Goal: Information Seeking & Learning: Learn about a topic

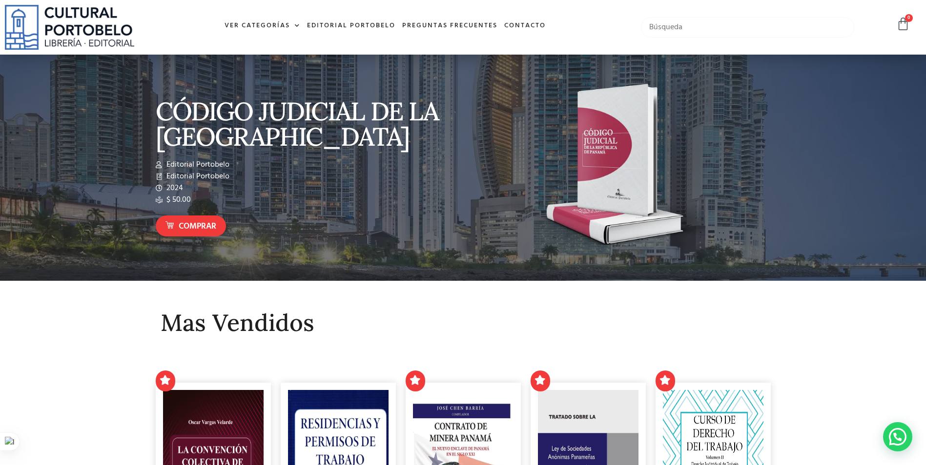
click at [696, 24] on input "text" at bounding box center [747, 27] width 213 height 20
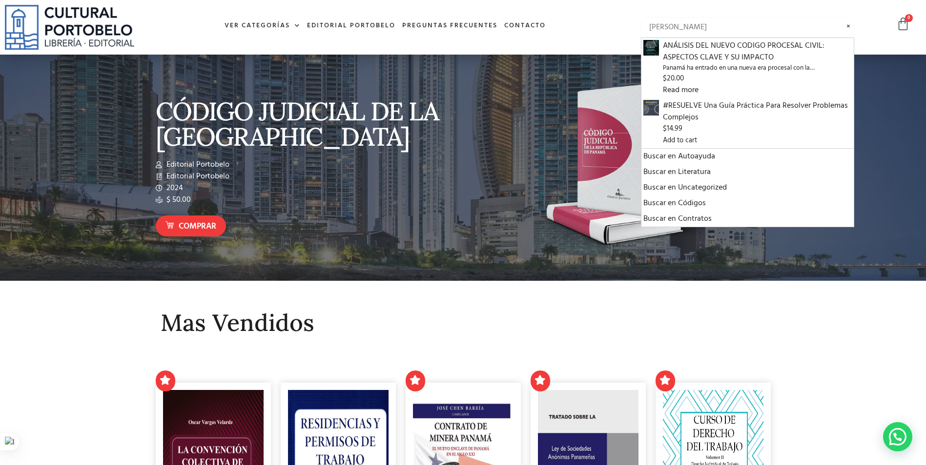
type input "[PERSON_NAME]"
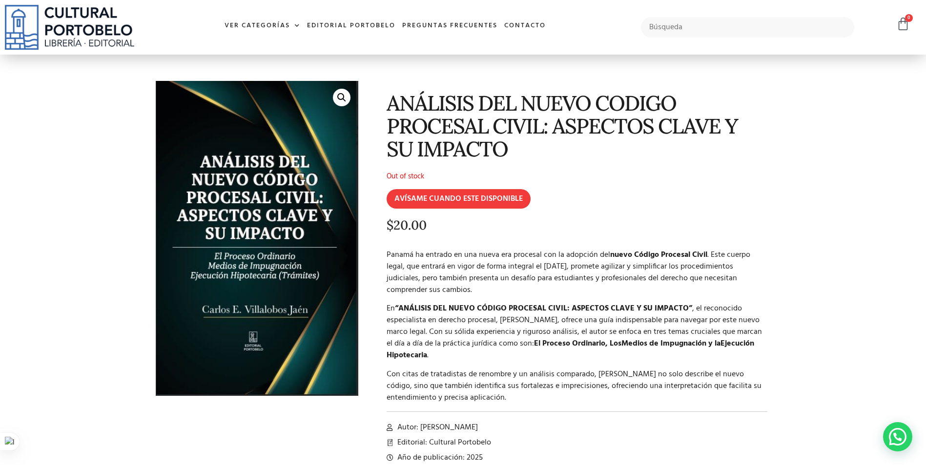
scroll to position [49, 0]
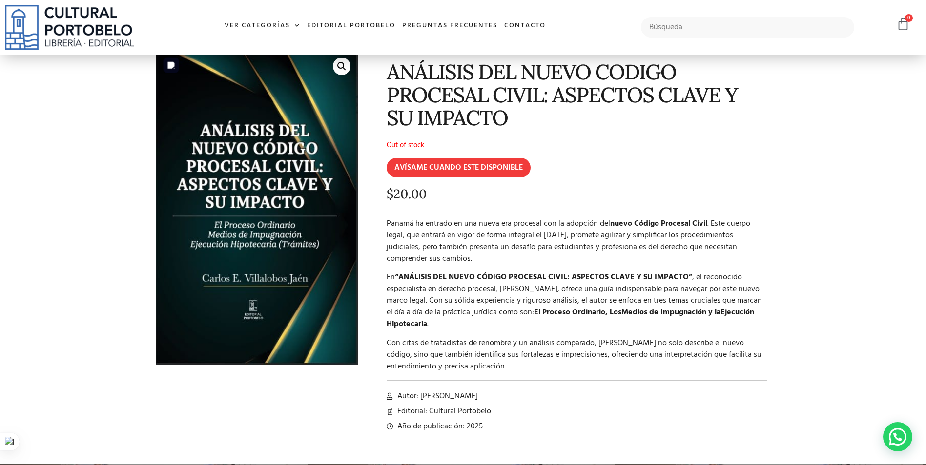
click at [244, 184] on img at bounding box center [257, 207] width 202 height 315
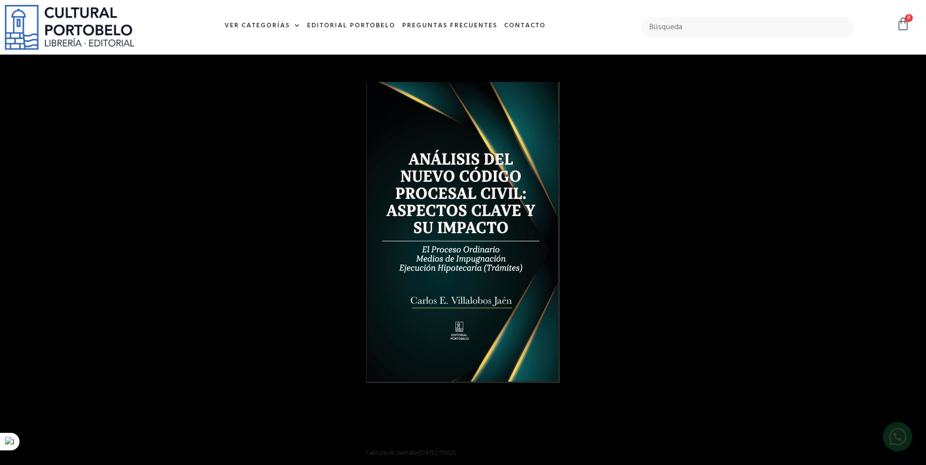
click at [592, 30] on nav "Ver Categorías A – C Administración Empresarial Arquitectura Arte Autoayuda Bio…" at bounding box center [385, 26] width 492 height 21
click at [671, 227] on div at bounding box center [696, 248] width 661 height 332
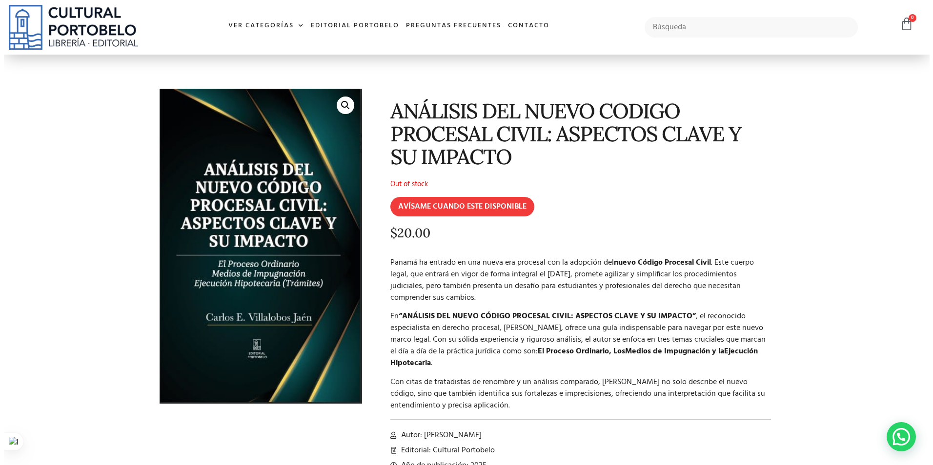
scroll to position [0, 0]
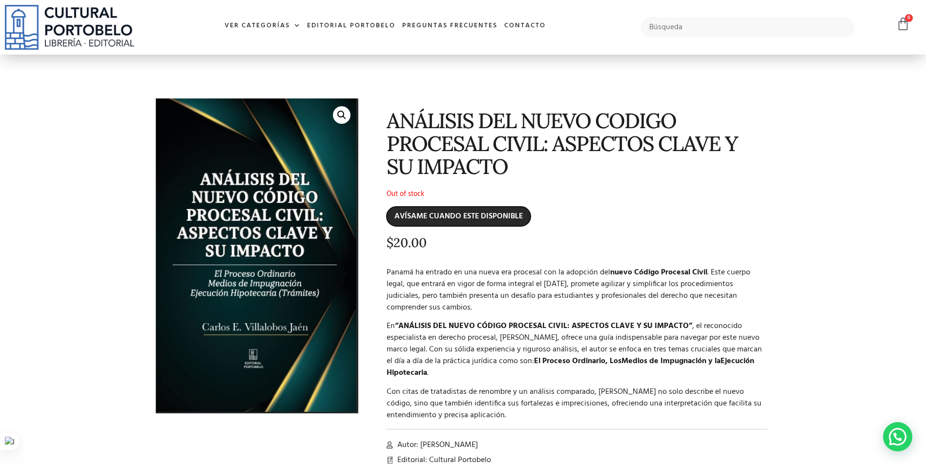
click at [507, 218] on input "AVÍSAME CUANDO ESTE DISPONIBLE" at bounding box center [458, 217] width 144 height 20
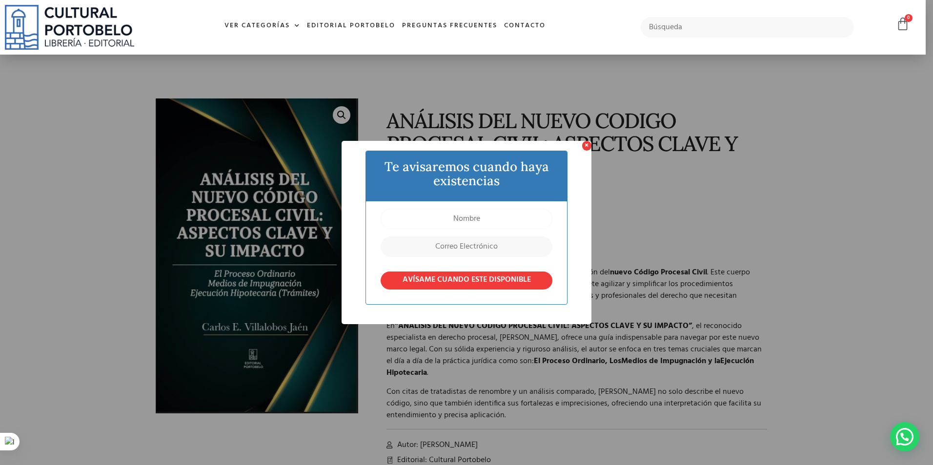
click at [478, 215] on input "text" at bounding box center [467, 219] width 172 height 20
drag, startPoint x: 516, startPoint y: 215, endPoint x: 325, endPoint y: 251, distance: 193.7
click at [325, 251] on div "× Te avisaremos cuando haya existencias rOBERTO sANTAMARÍA AVÍSAME CUANDO ESTE …" at bounding box center [466, 232] width 933 height 465
type input "Roberto Santamaría"
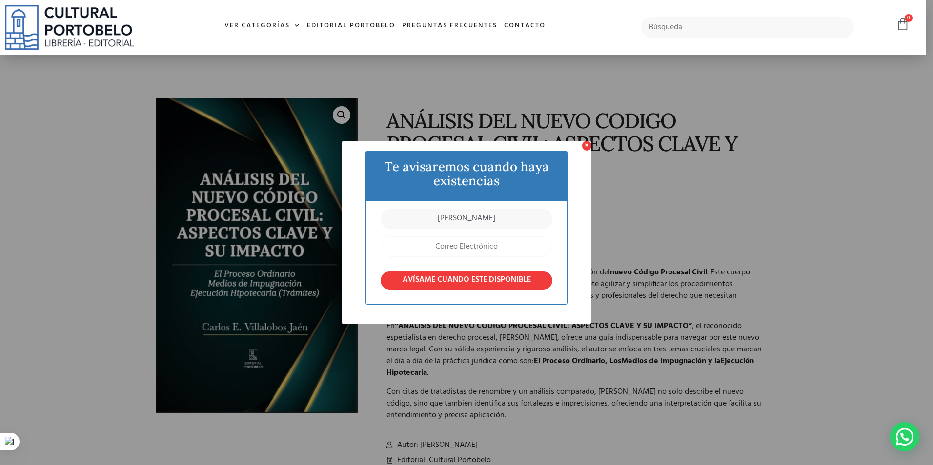
click at [477, 252] on input "email" at bounding box center [467, 247] width 172 height 20
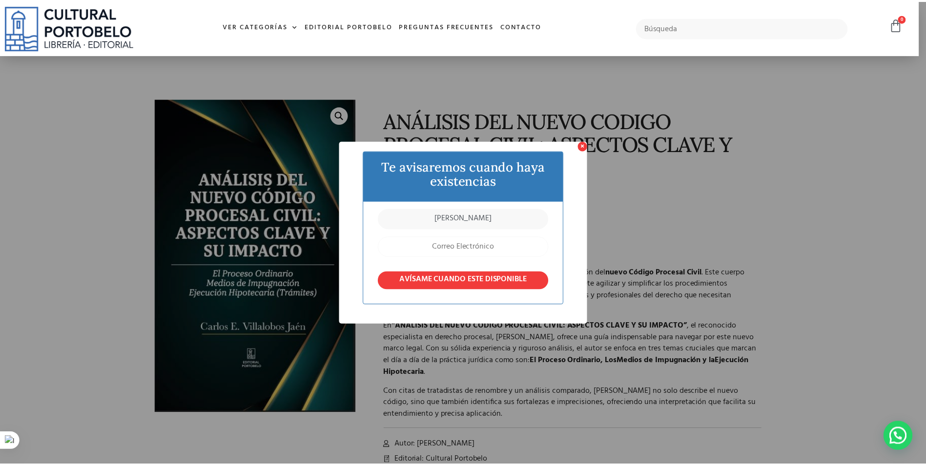
scroll to position [0, 0]
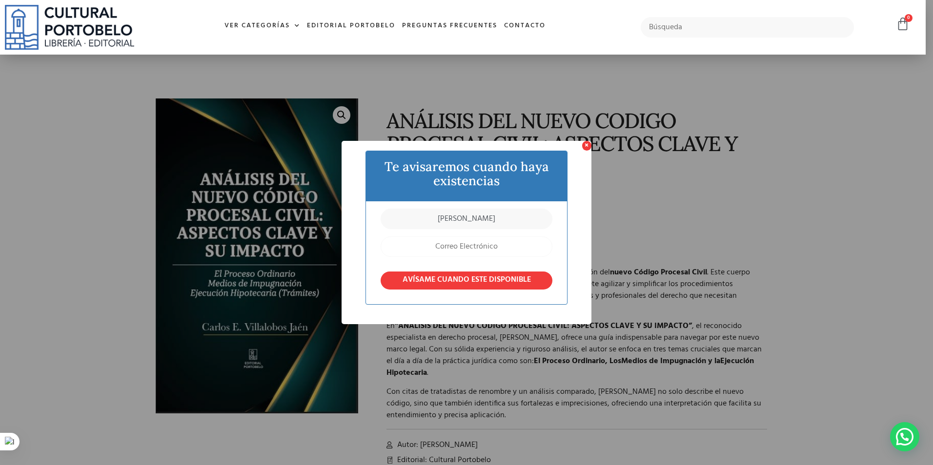
type input "robertosantamaria.13@gmail.com"
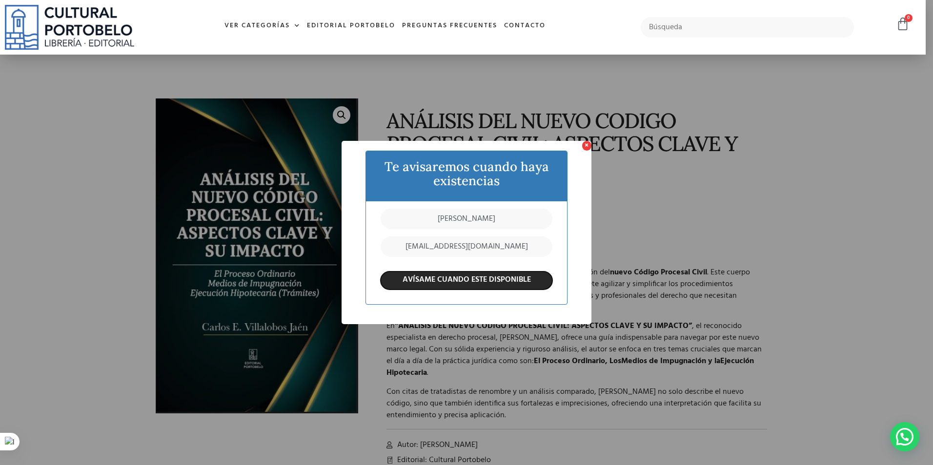
click at [479, 283] on input "AVÍSAME CUANDO ESTE DISPONIBLE" at bounding box center [467, 281] width 172 height 18
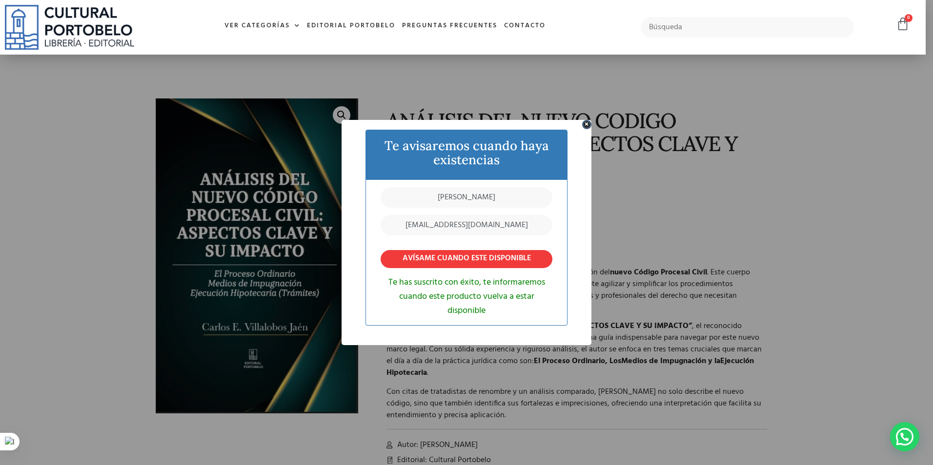
click at [588, 124] on button "×" at bounding box center [586, 124] width 9 height 9
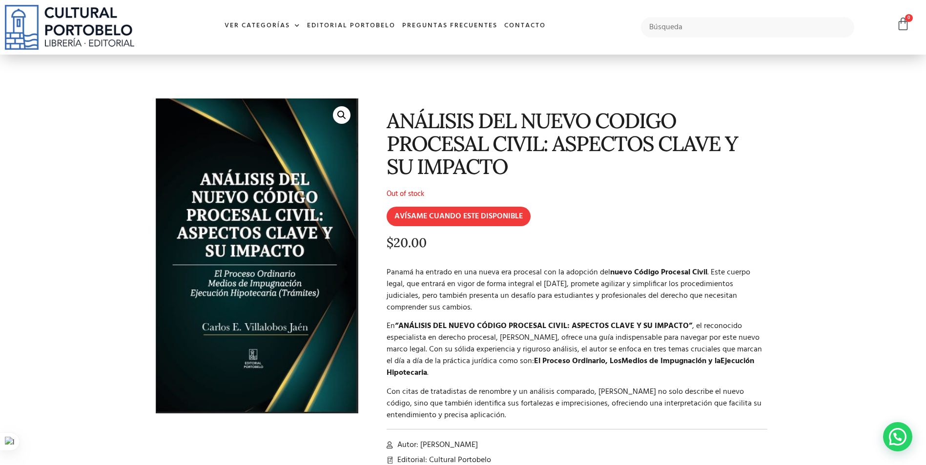
click at [81, 24] on img at bounding box center [69, 27] width 129 height 45
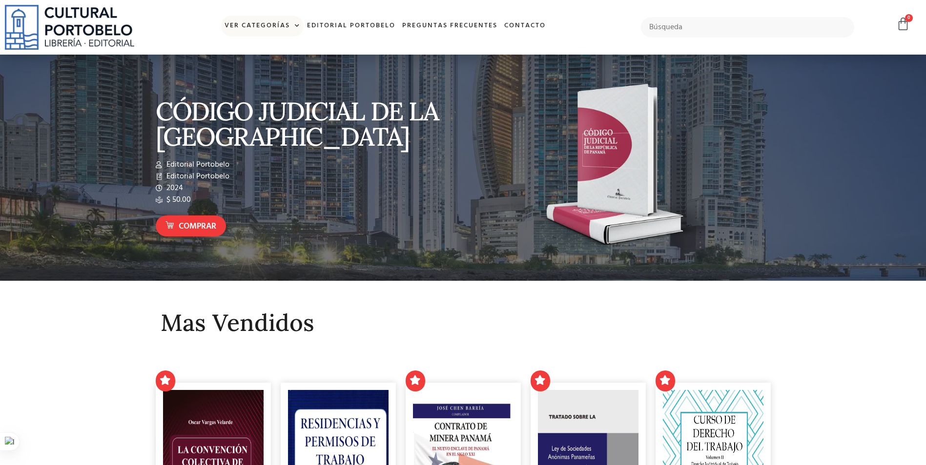
click at [273, 25] on link "Ver Categorías" at bounding box center [262, 26] width 82 height 21
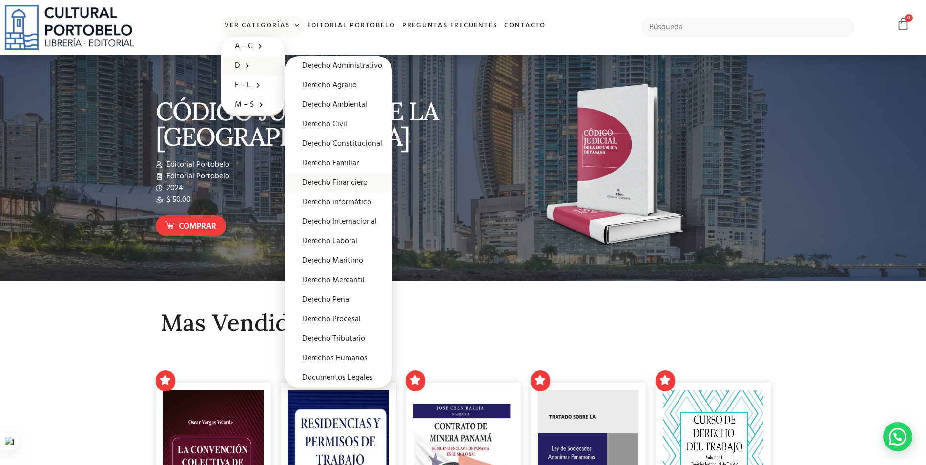
click at [349, 183] on link "Derecho Financiero" at bounding box center [337, 183] width 107 height 20
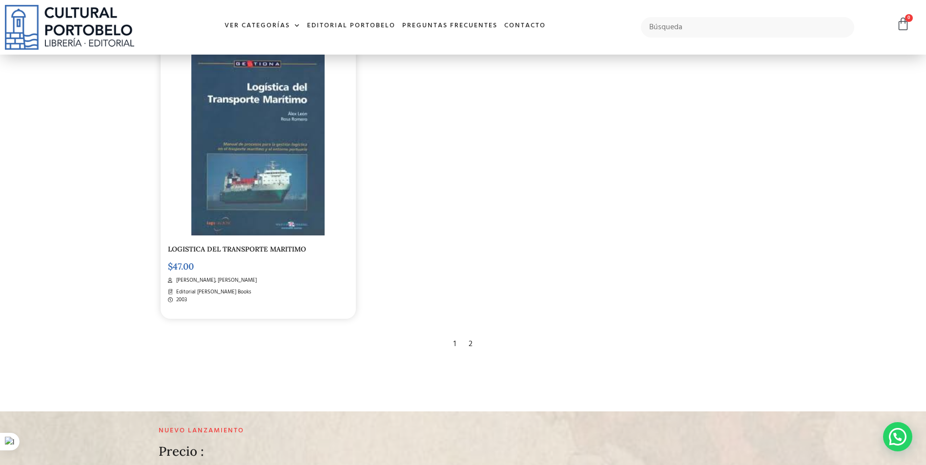
scroll to position [2000, 0]
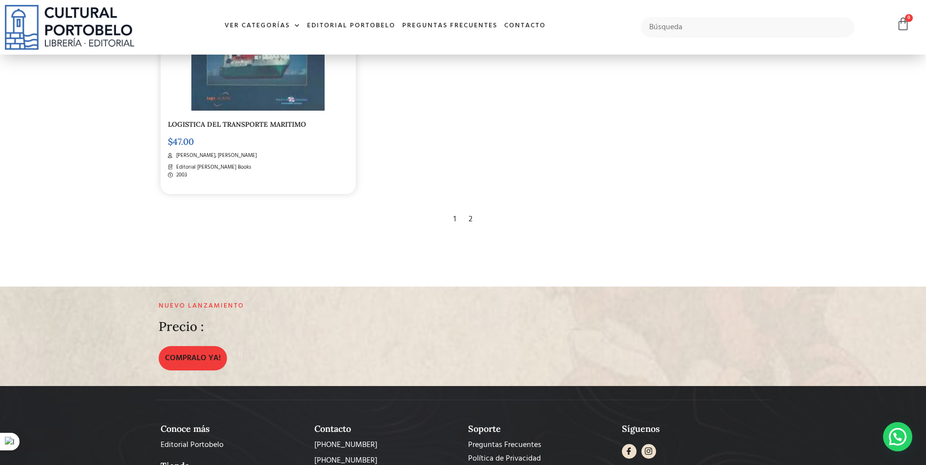
click at [473, 219] on div "2" at bounding box center [470, 219] width 14 height 21
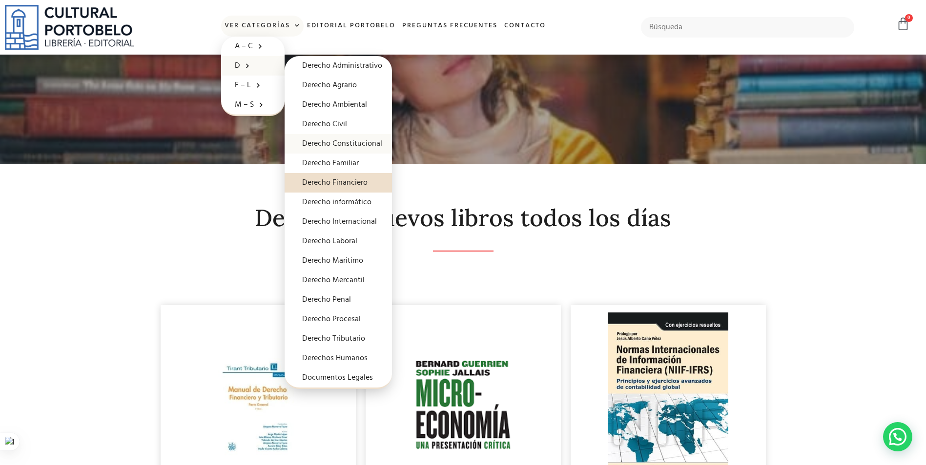
click at [358, 143] on link "Derecho Constitucional" at bounding box center [337, 144] width 107 height 20
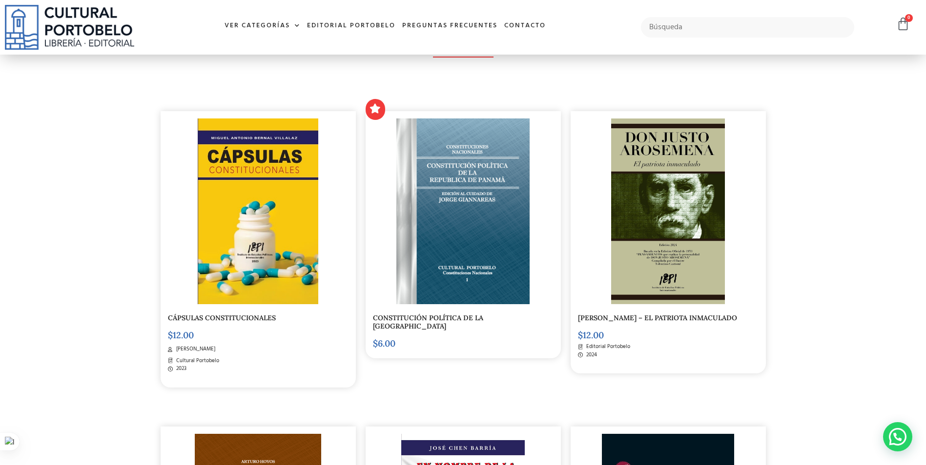
scroll to position [195, 0]
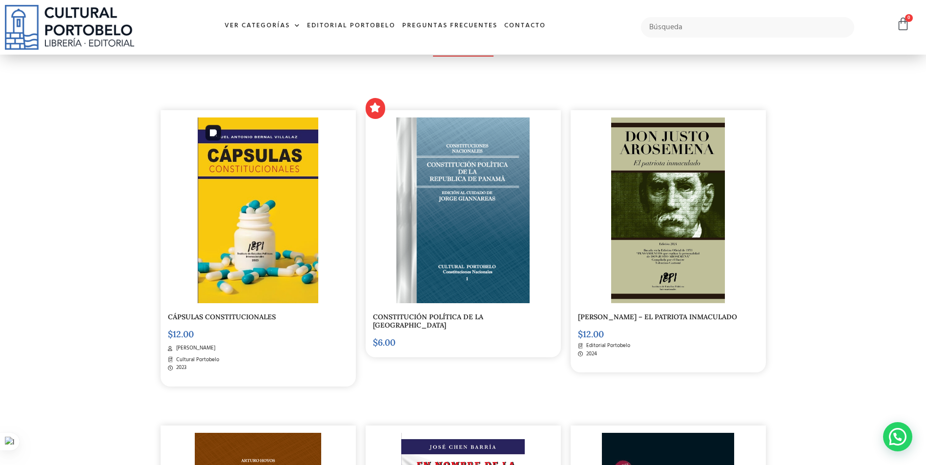
click at [274, 245] on img at bounding box center [258, 211] width 121 height 186
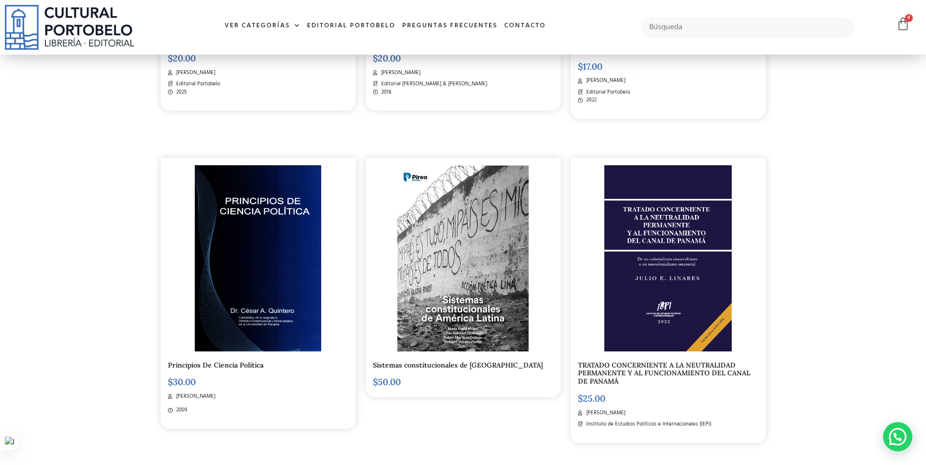
scroll to position [1464, 0]
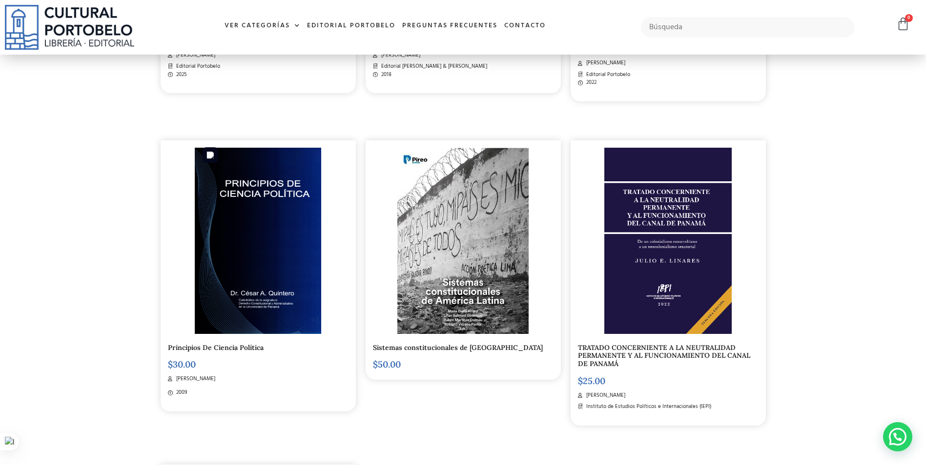
click at [264, 240] on img at bounding box center [258, 241] width 126 height 186
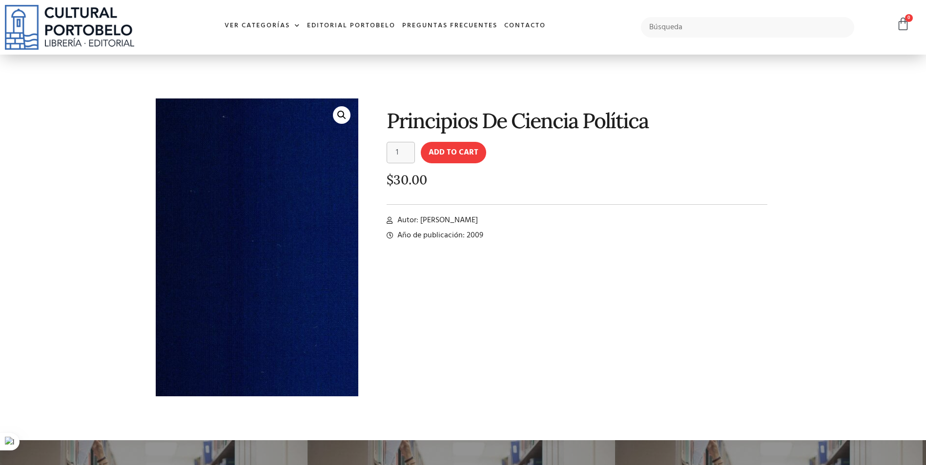
click at [302, 220] on img at bounding box center [113, 336] width 849 height 1249
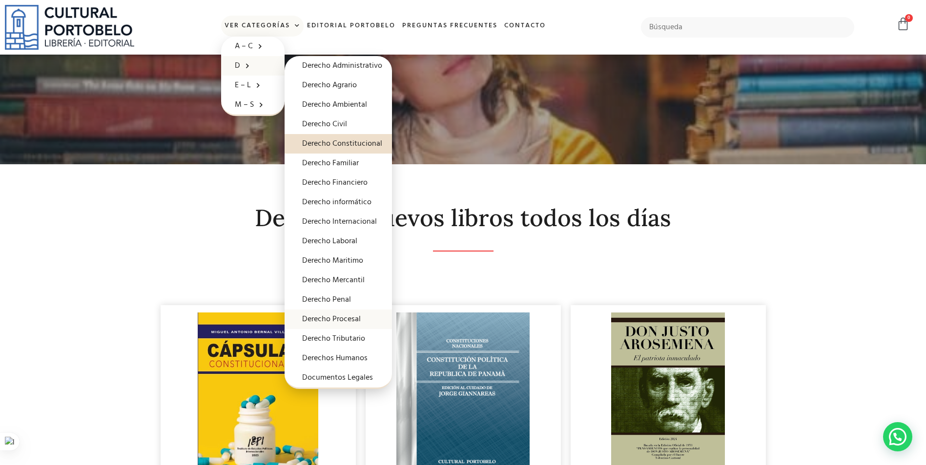
click at [355, 322] on link "Derecho Procesal" at bounding box center [337, 320] width 107 height 20
